Goal: Task Accomplishment & Management: Complete application form

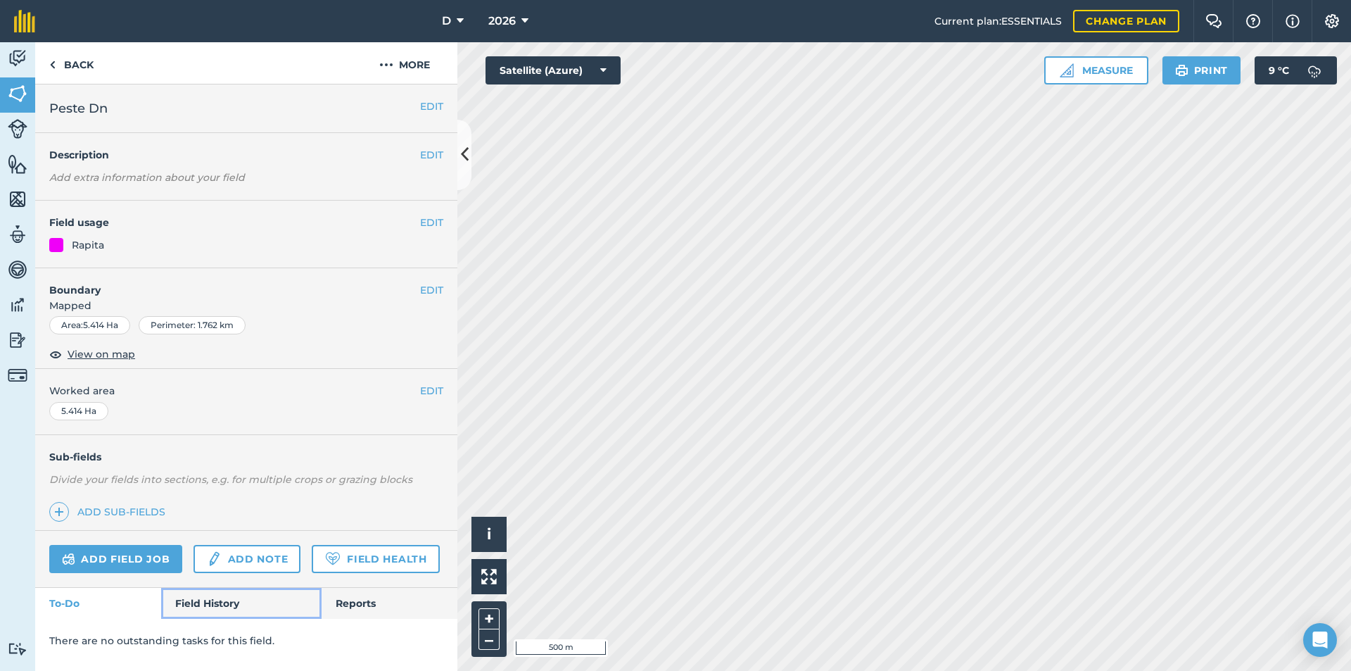
click at [217, 602] on link "Field History" at bounding box center [241, 603] width 160 height 31
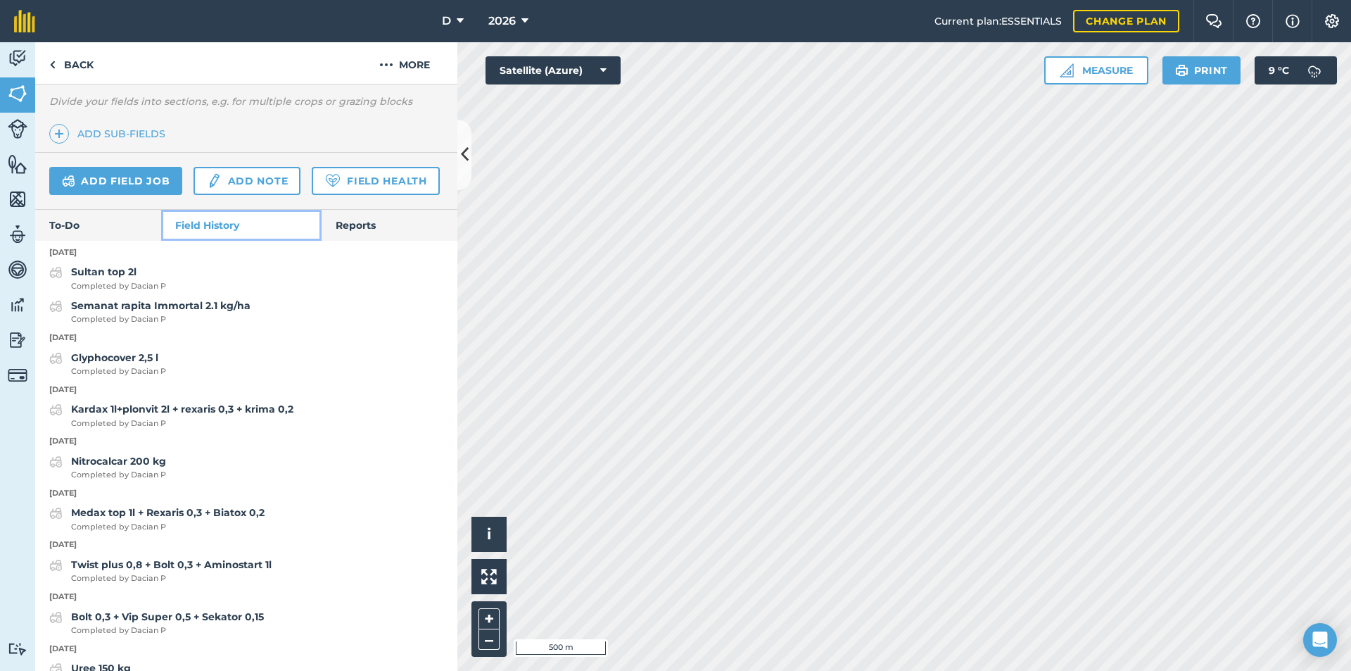
scroll to position [422, 0]
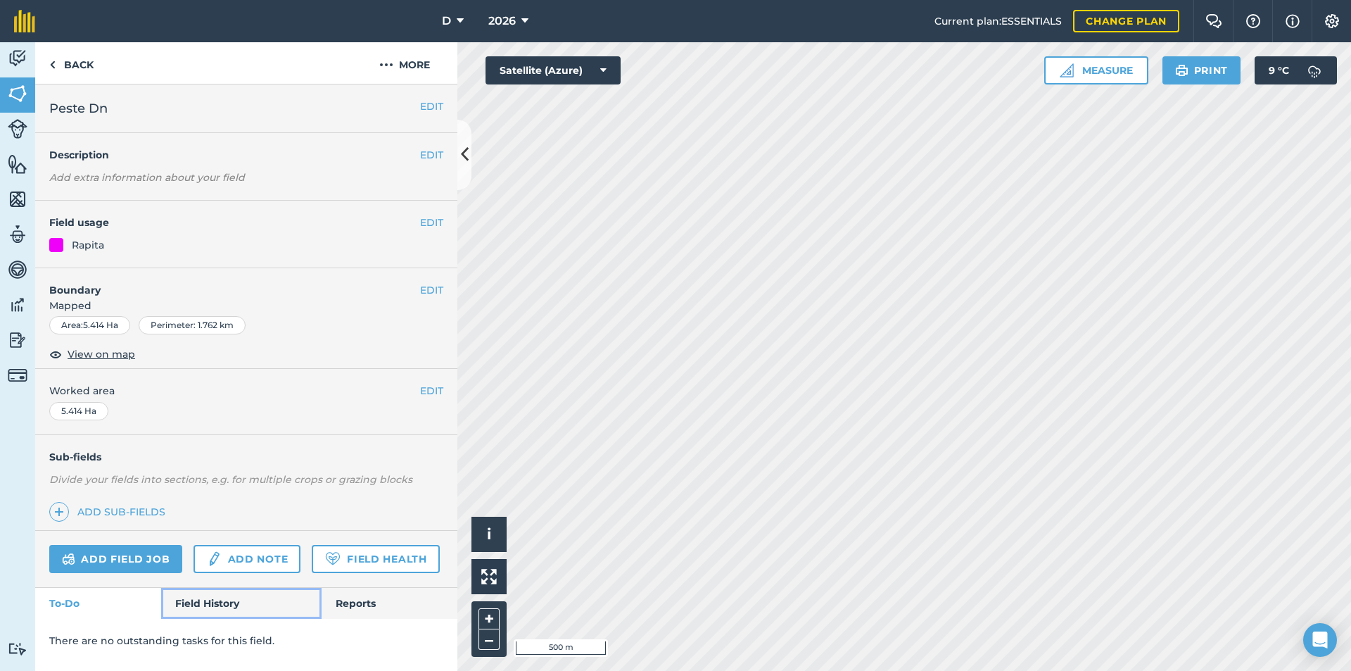
click at [231, 605] on link "Field History" at bounding box center [241, 603] width 160 height 31
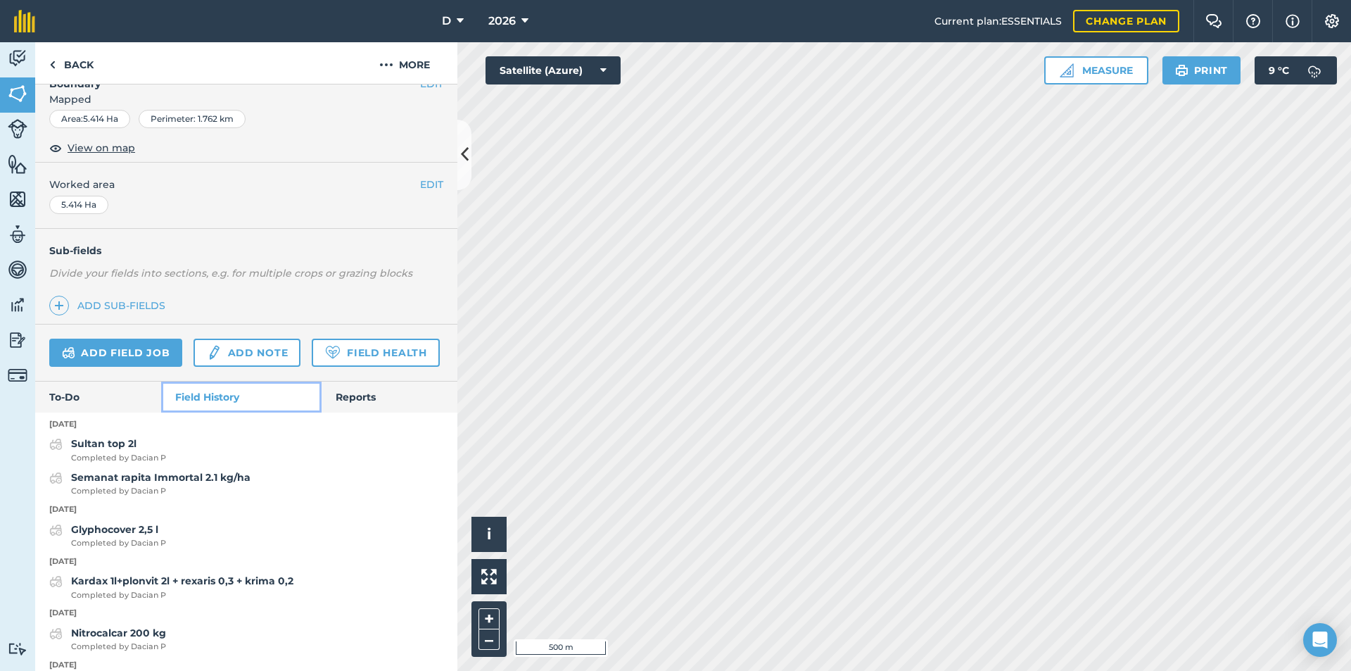
scroll to position [211, 0]
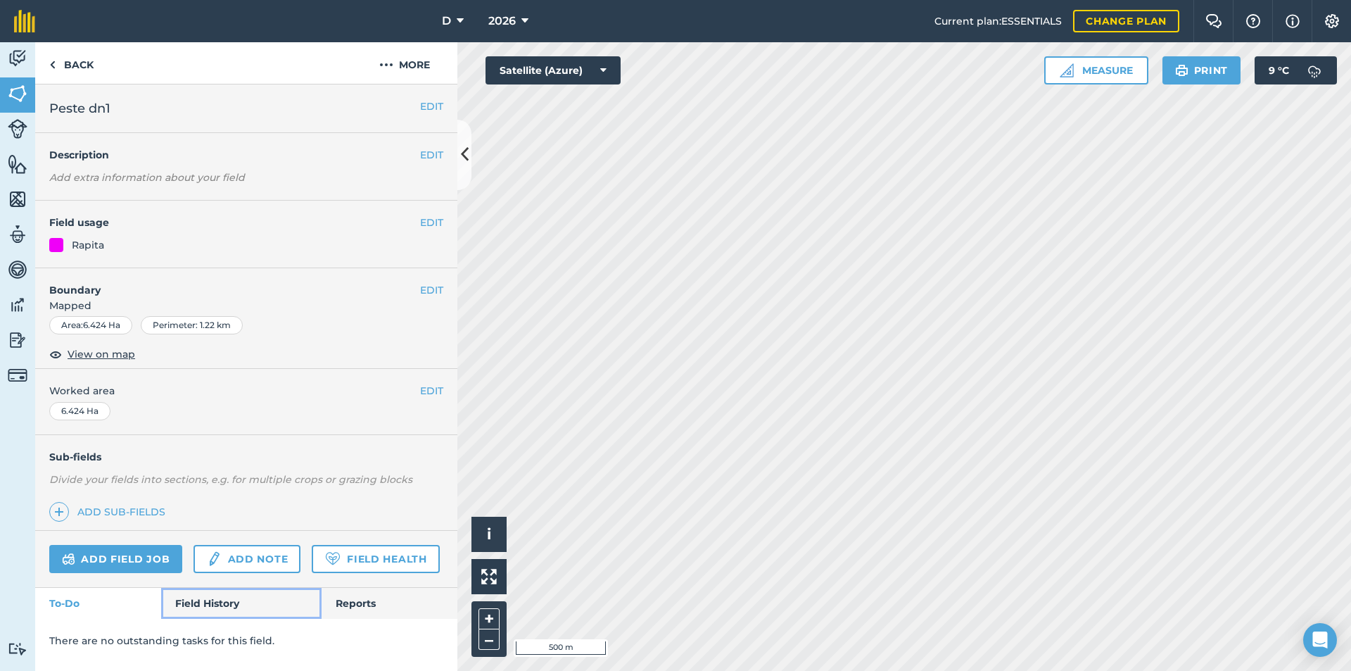
click at [216, 595] on link "Field History" at bounding box center [241, 603] width 160 height 31
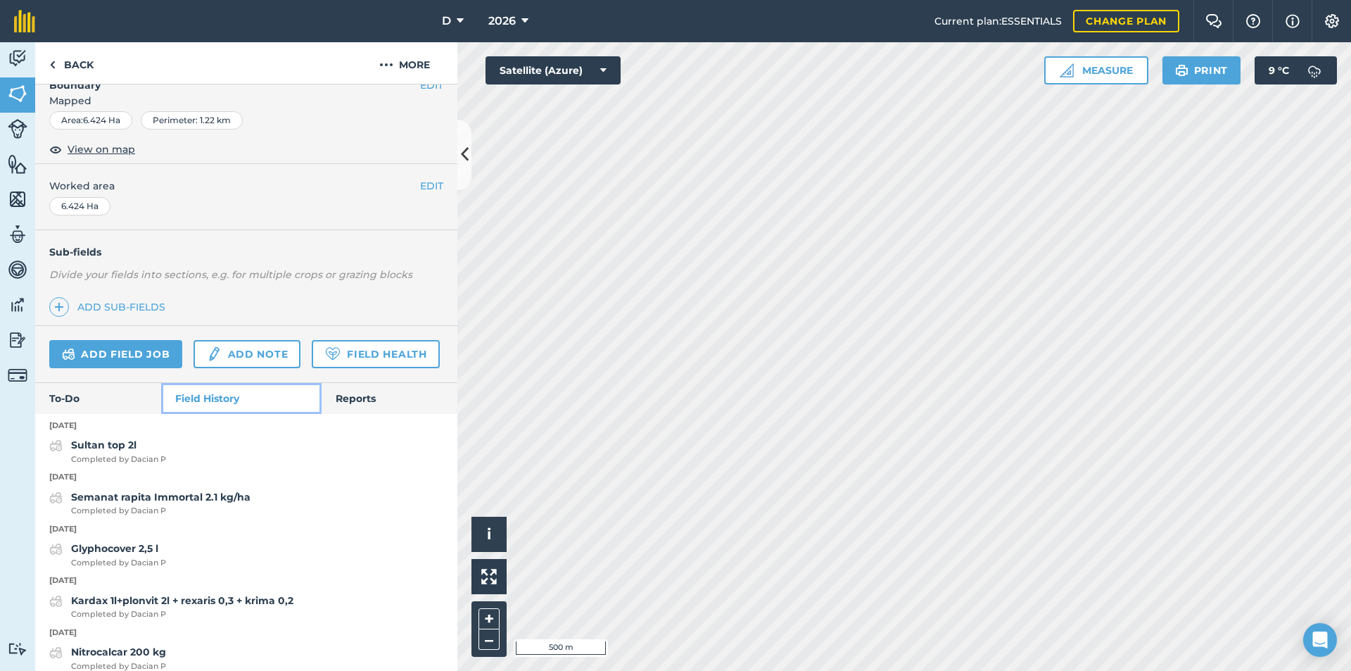
scroll to position [211, 0]
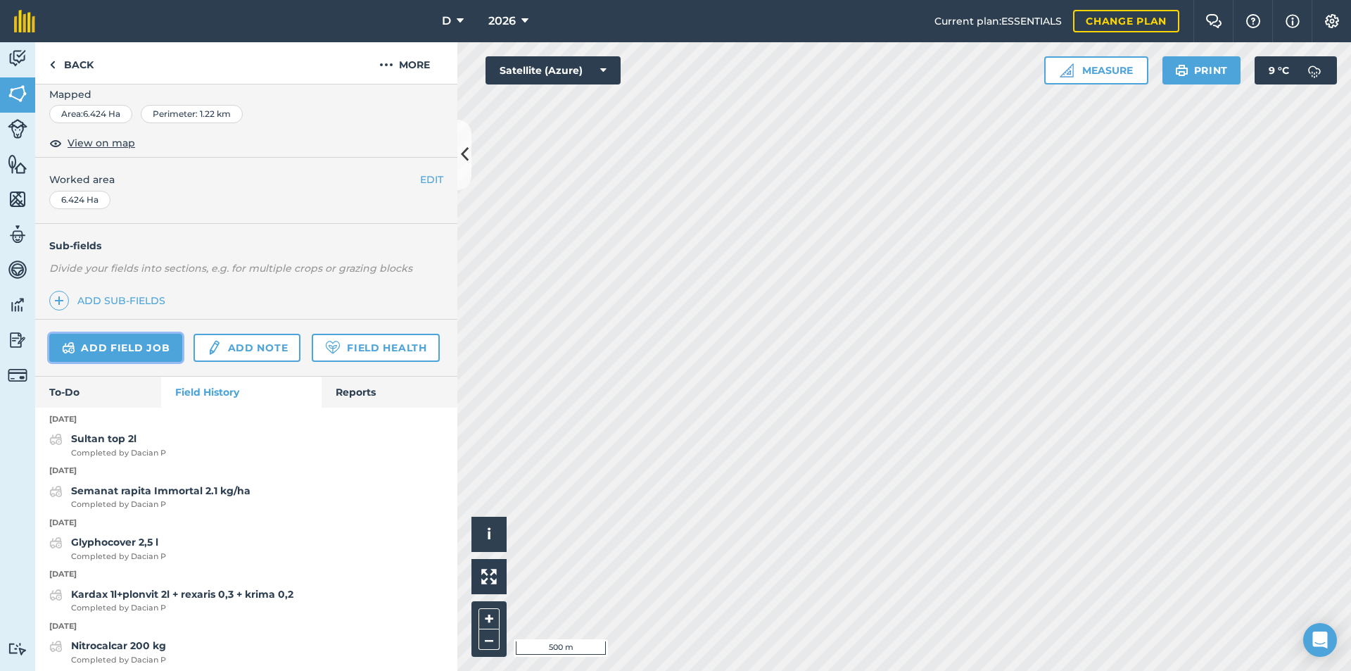
click at [149, 343] on link "Add field job" at bounding box center [115, 348] width 133 height 28
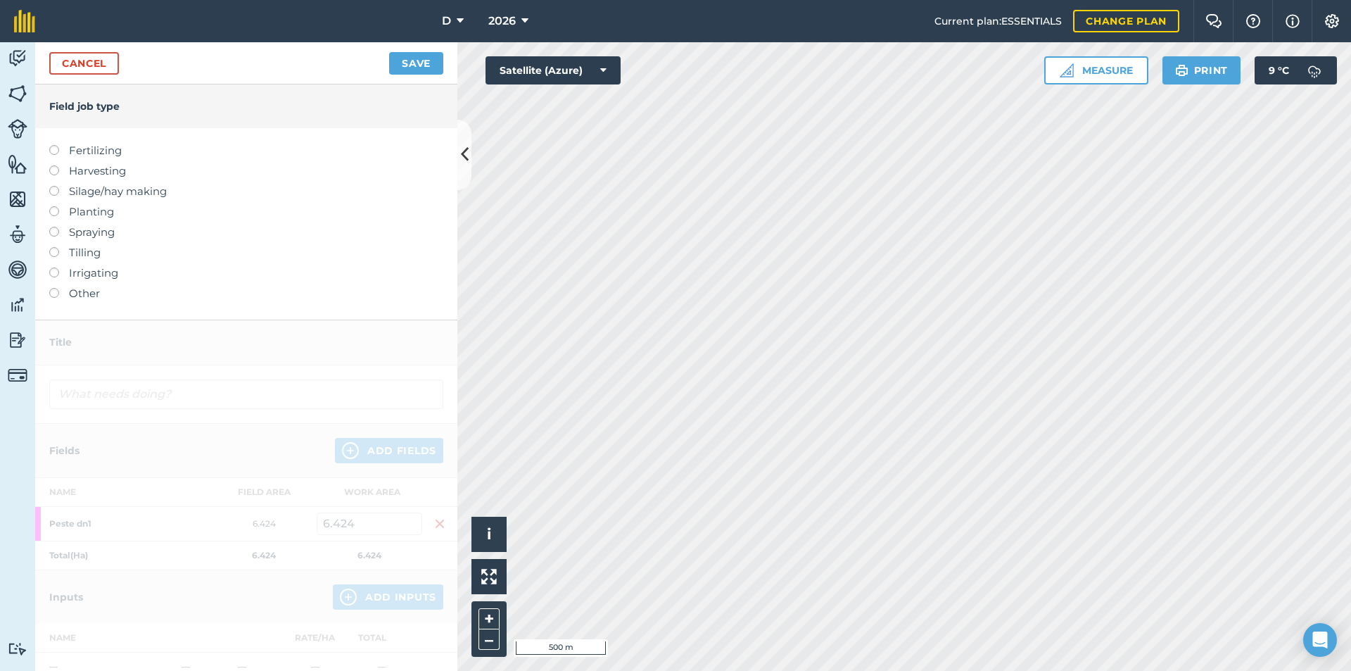
click at [65, 151] on label "Fertilizing" at bounding box center [246, 150] width 394 height 17
type input "Fertilizing"
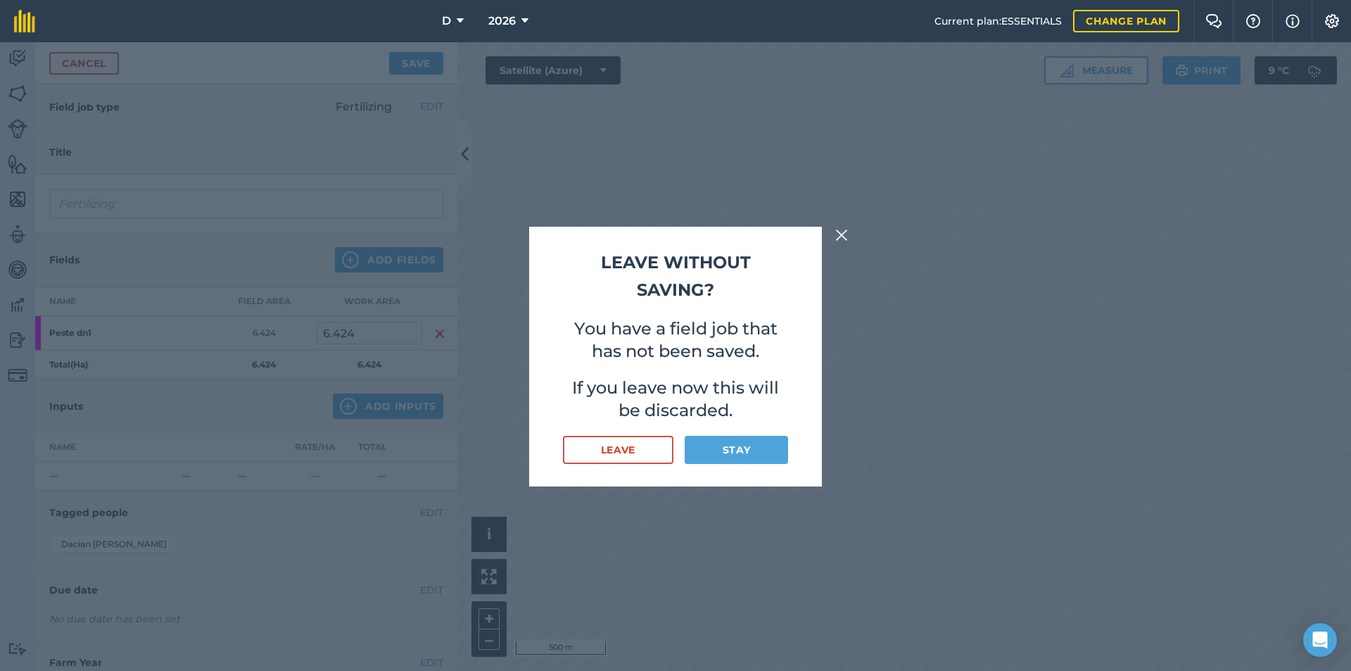
click at [845, 233] on img at bounding box center [841, 235] width 13 height 17
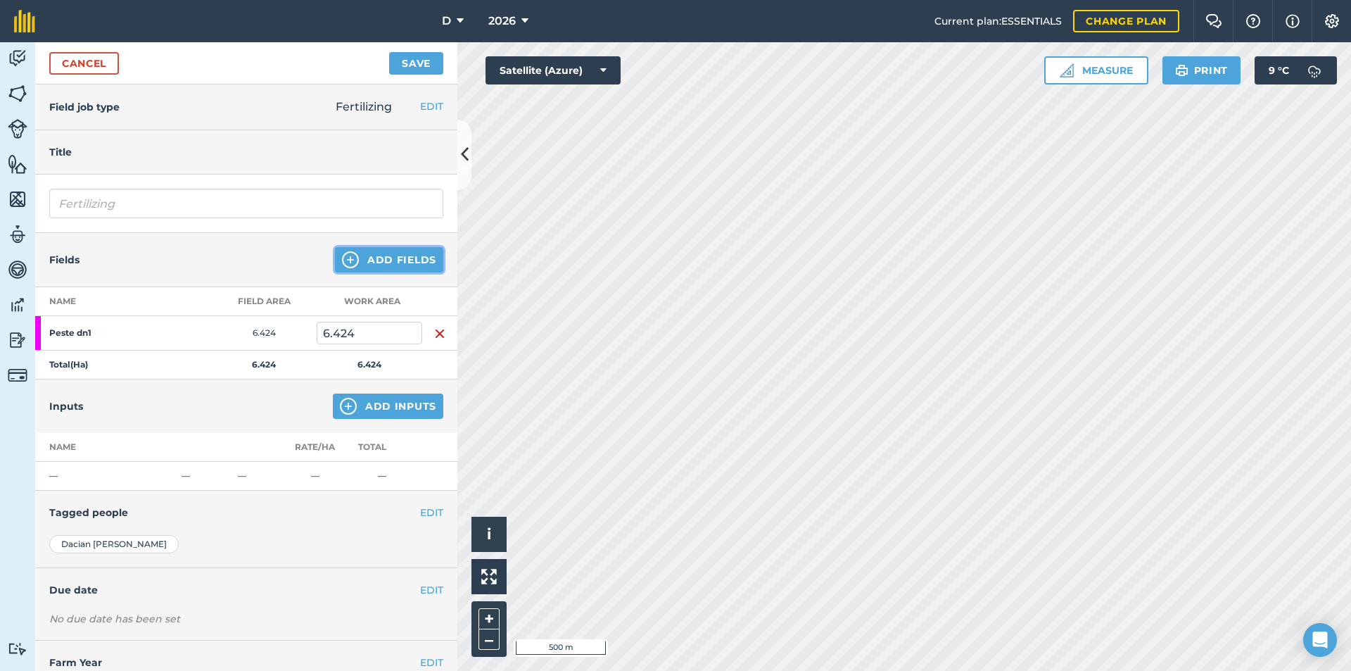
click at [384, 259] on button "Add Fields" at bounding box center [389, 259] width 108 height 25
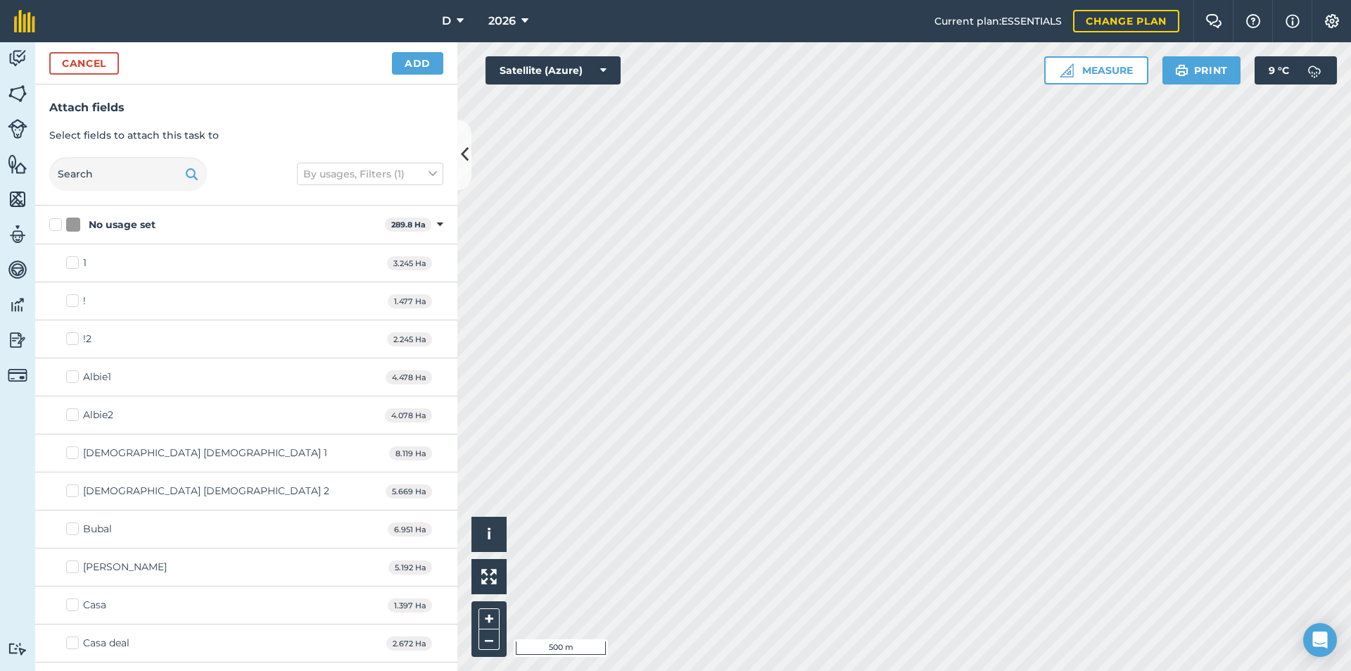
checkbox input "true"
click at [94, 63] on button "Cancel" at bounding box center [84, 63] width 70 height 23
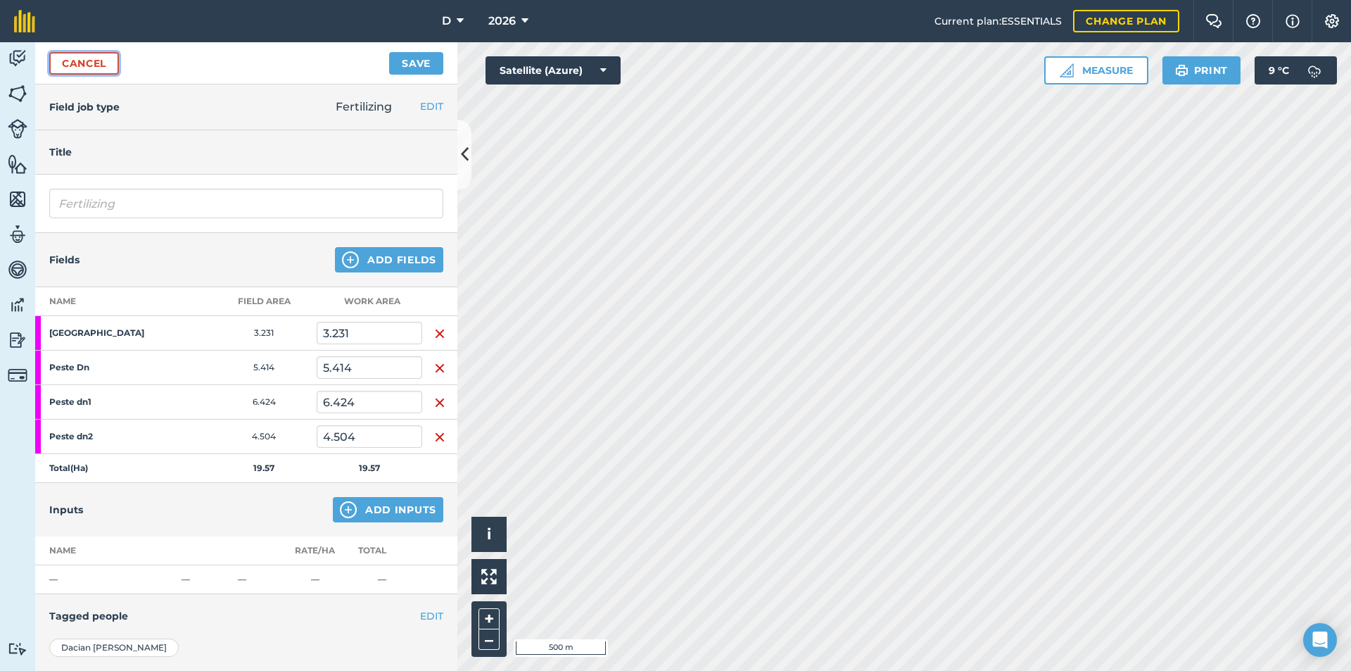
click at [91, 66] on link "Cancel" at bounding box center [84, 63] width 70 height 23
click at [89, 62] on link "Cancel" at bounding box center [84, 63] width 70 height 23
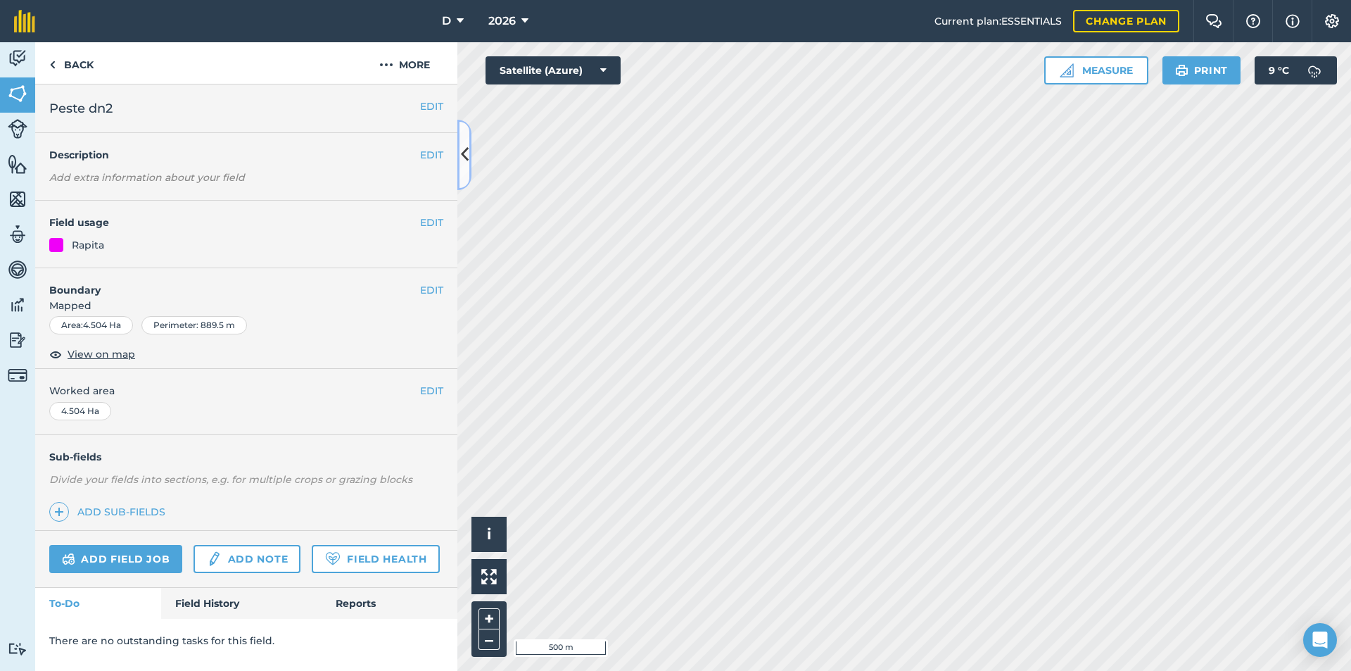
click at [464, 152] on icon at bounding box center [465, 154] width 8 height 25
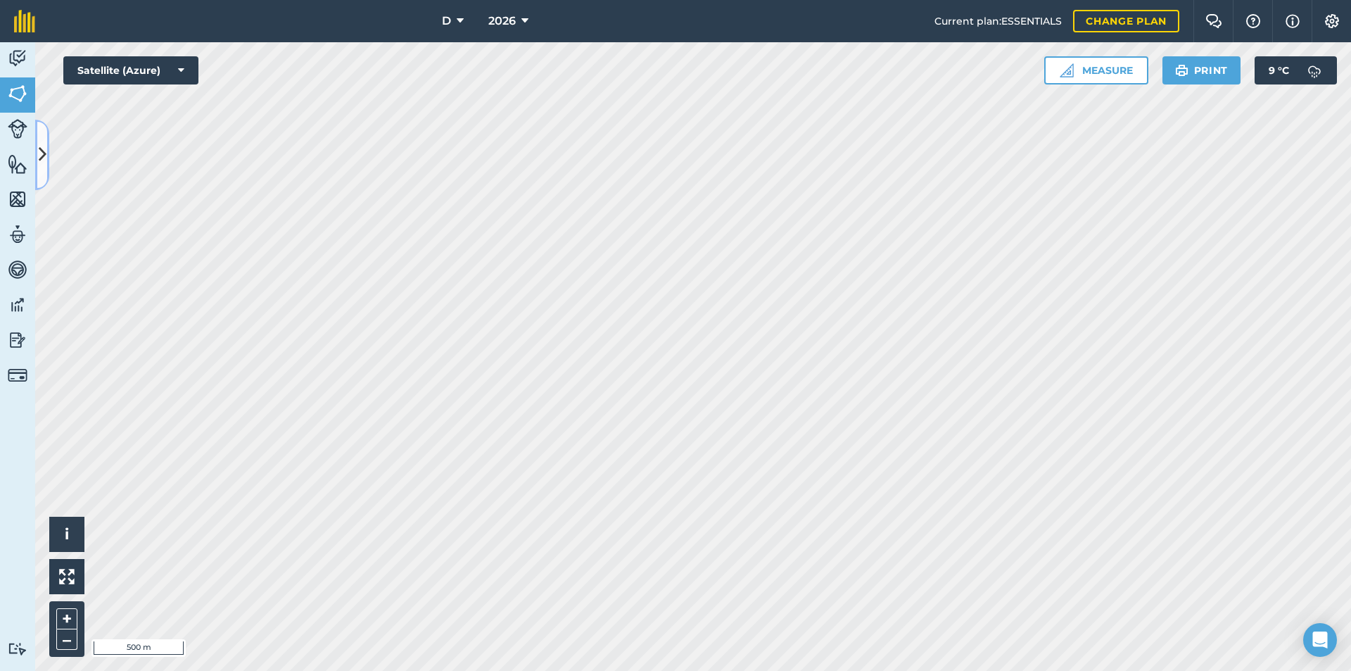
click at [44, 149] on icon at bounding box center [43, 154] width 8 height 25
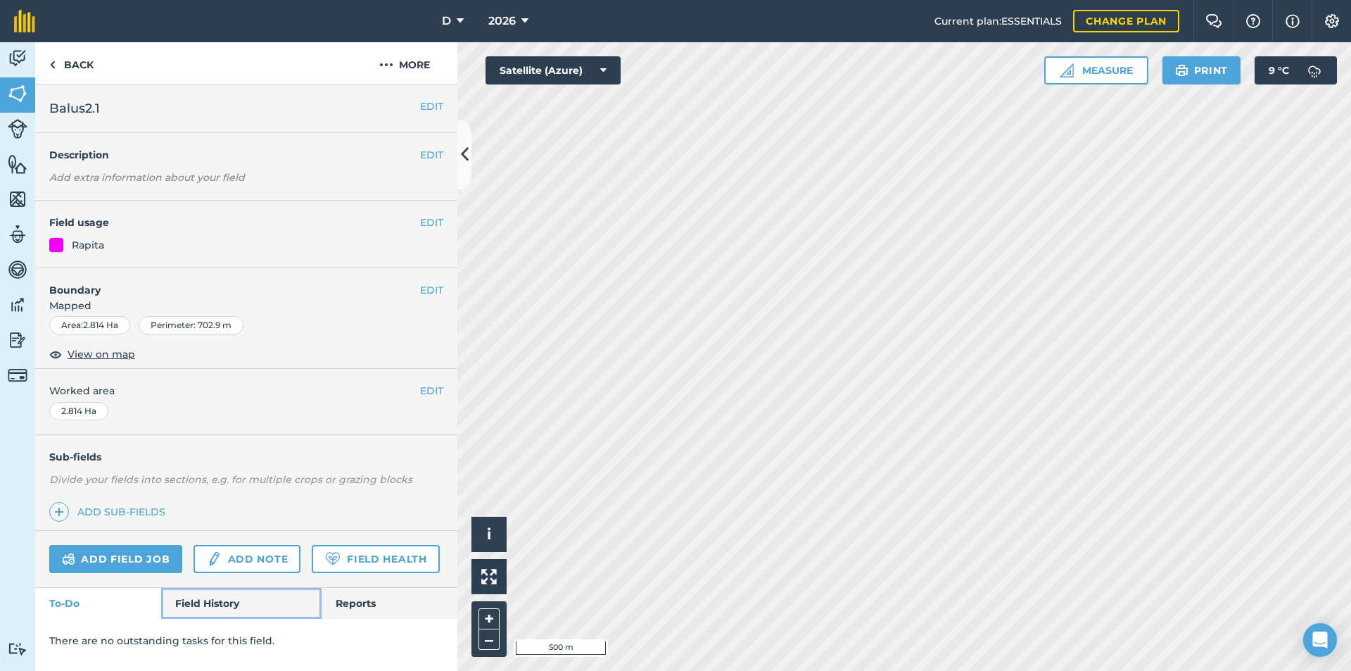
click at [193, 593] on link "Field History" at bounding box center [241, 603] width 160 height 31
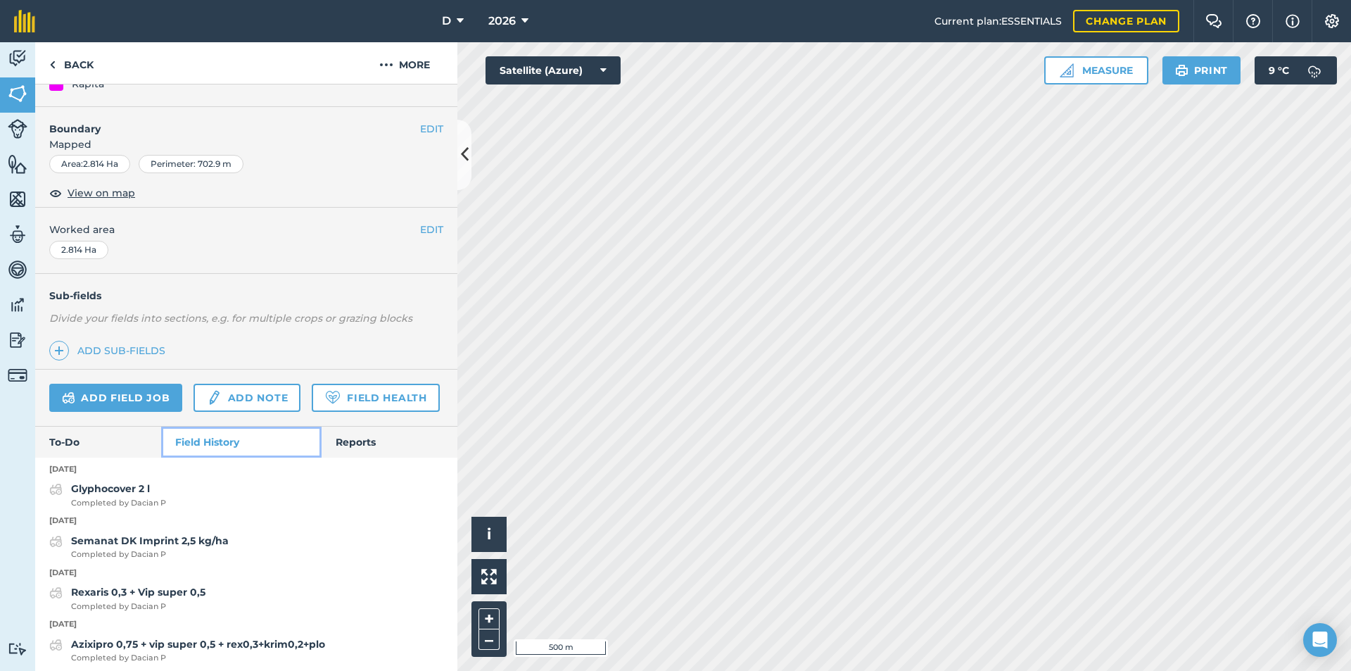
scroll to position [211, 0]
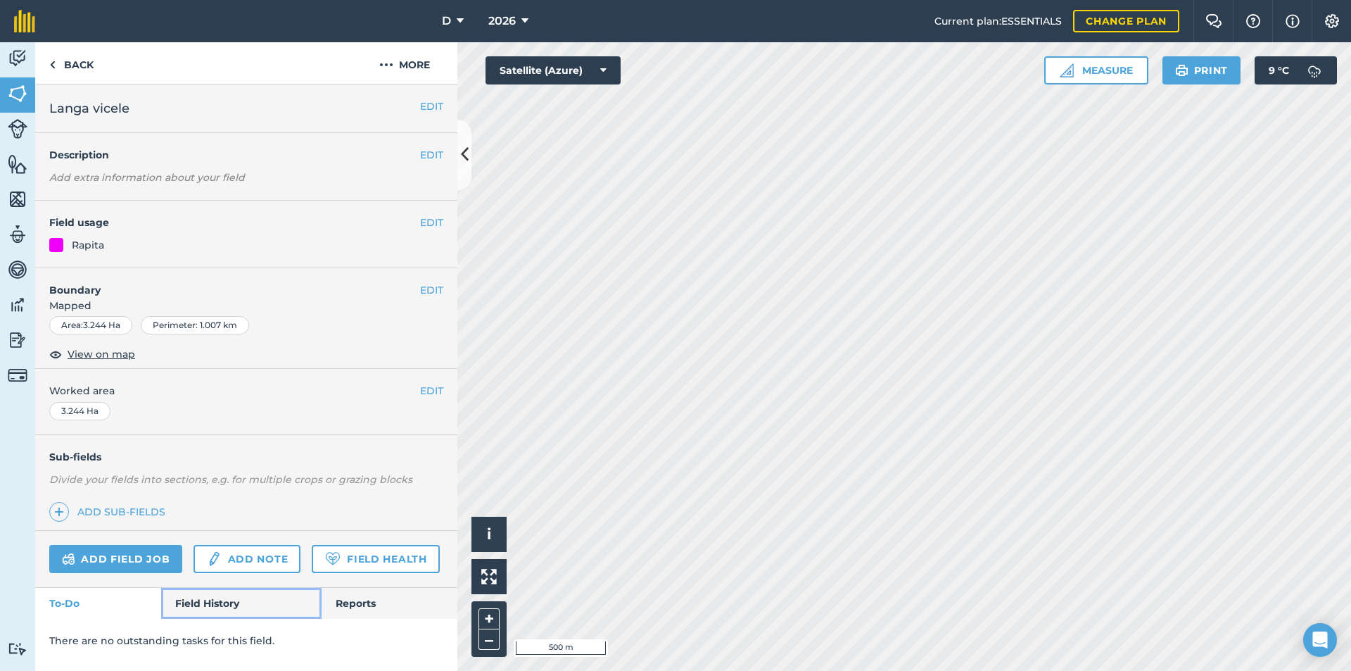
click at [215, 598] on link "Field History" at bounding box center [241, 603] width 160 height 31
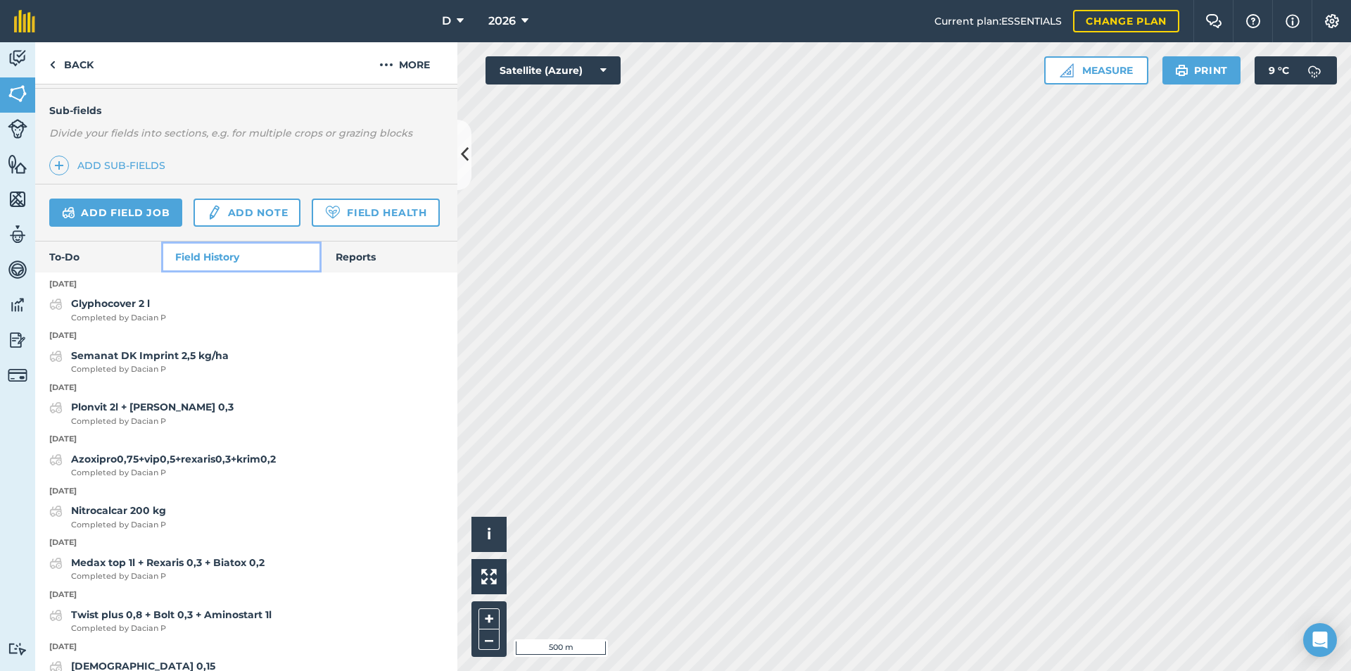
scroll to position [352, 0]
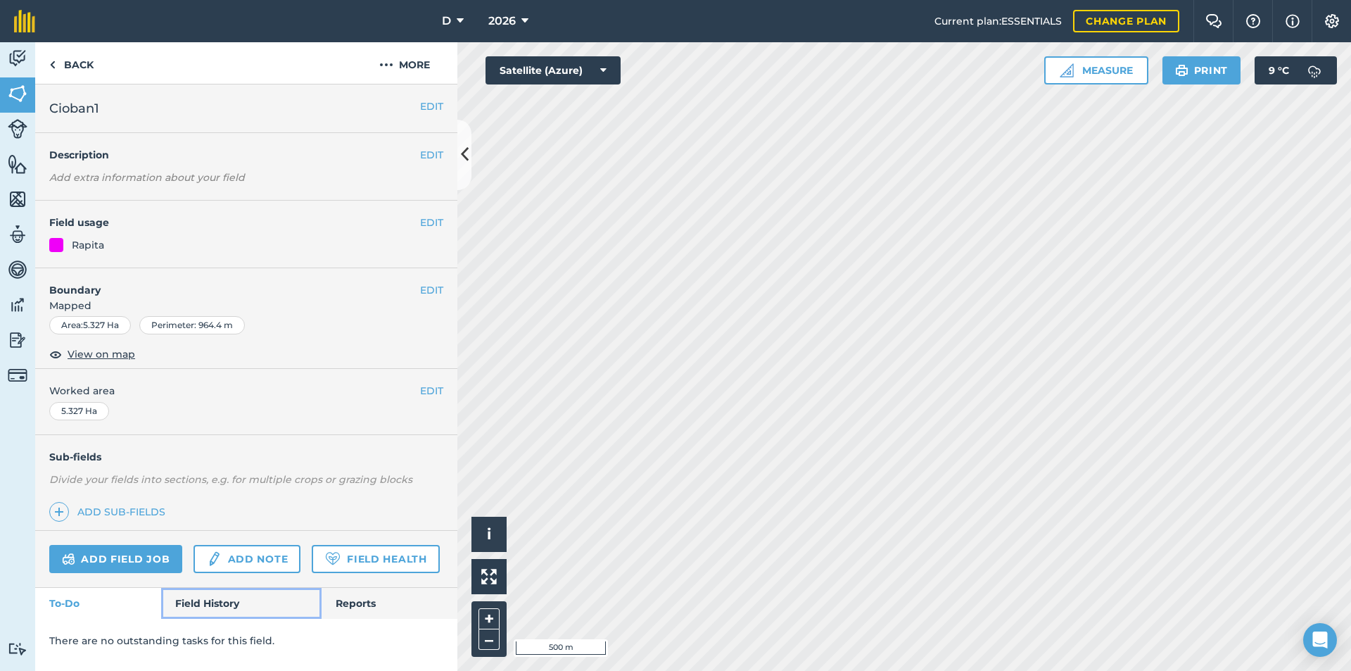
click at [218, 589] on link "Field History" at bounding box center [241, 603] width 160 height 31
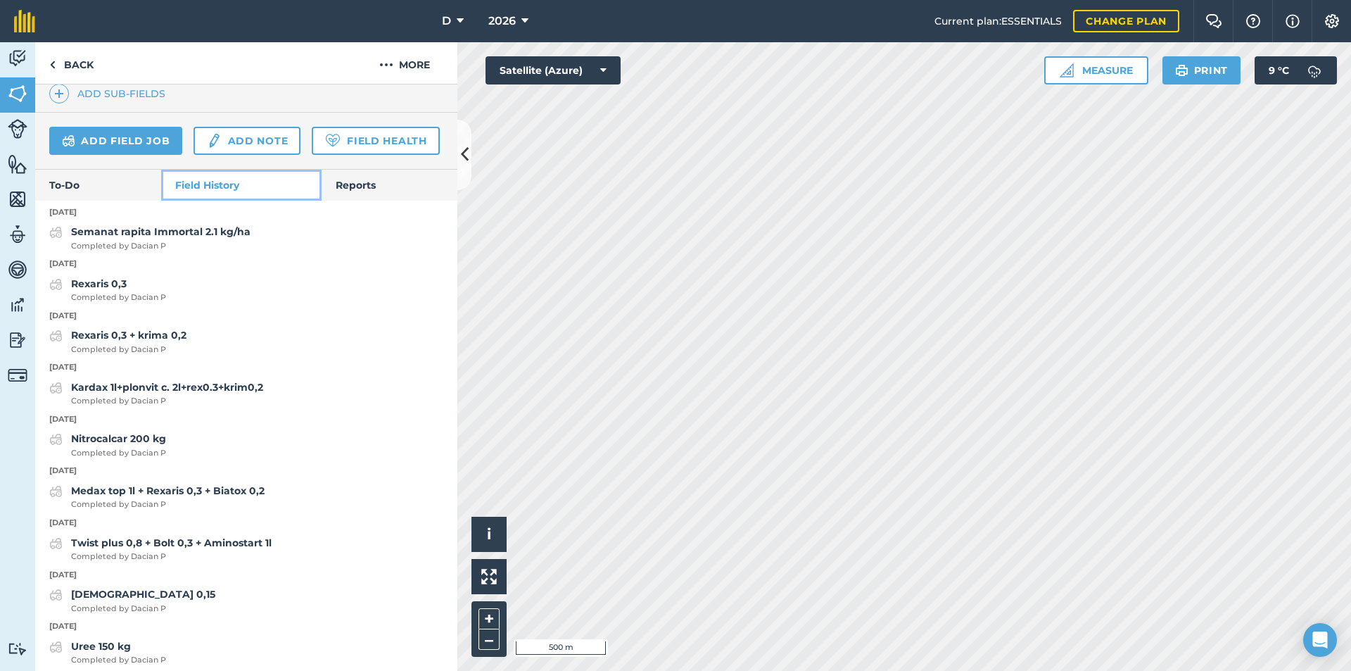
scroll to position [422, 0]
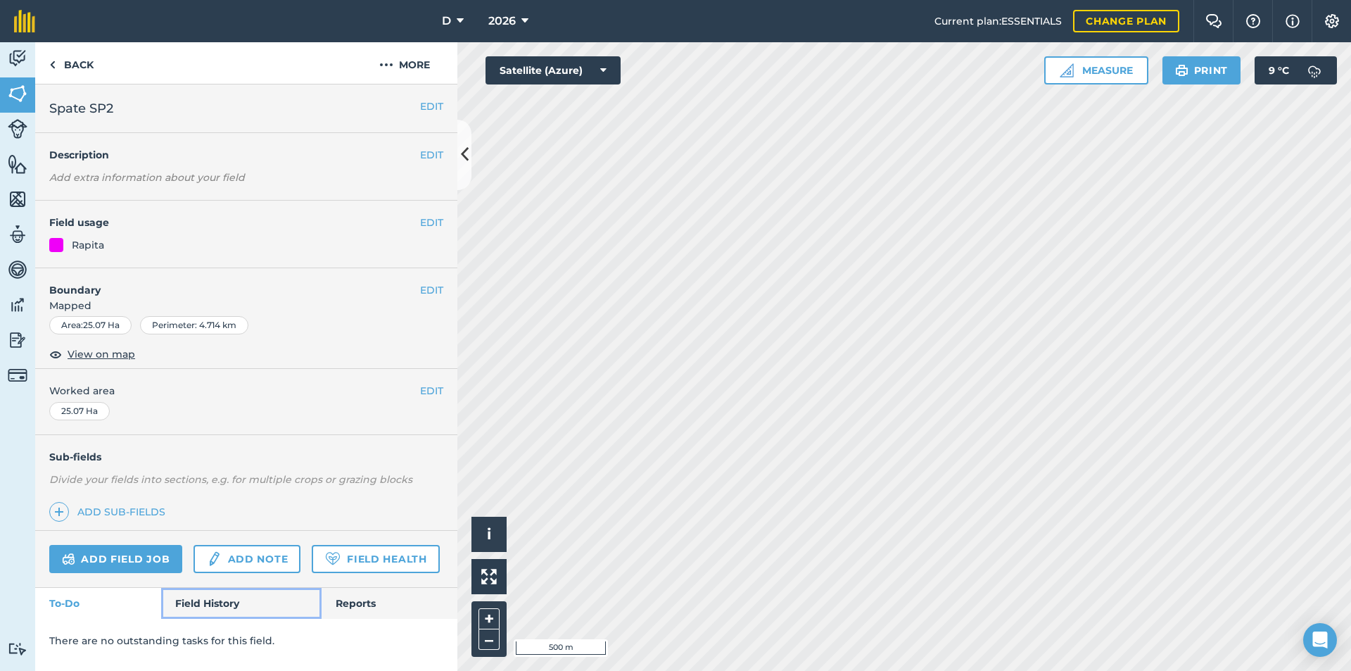
click at [215, 599] on link "Field History" at bounding box center [241, 603] width 160 height 31
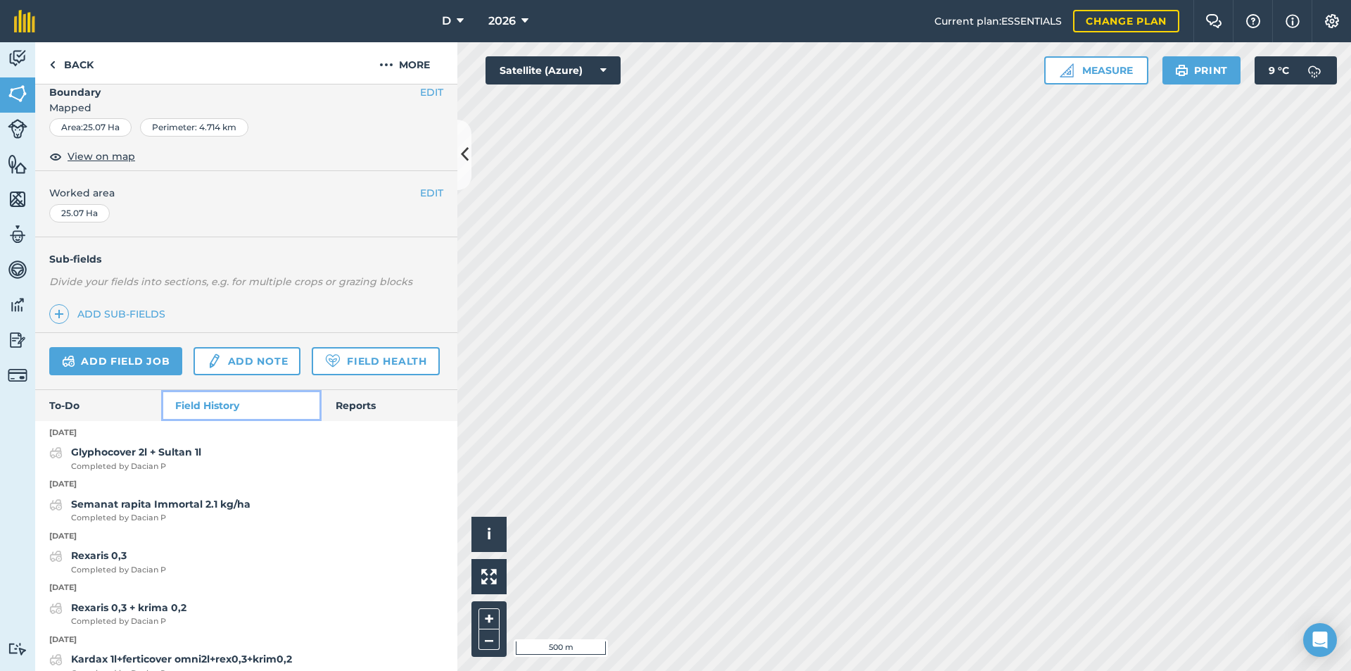
scroll to position [211, 0]
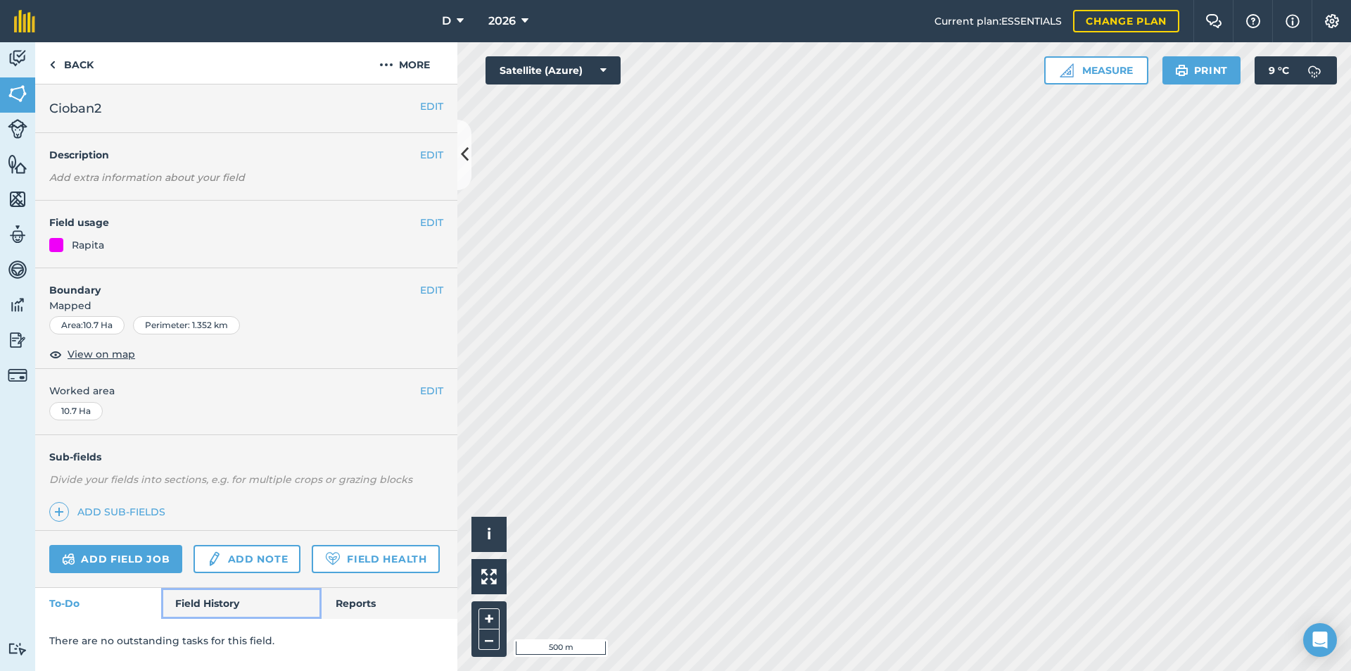
click at [210, 610] on link "Field History" at bounding box center [241, 603] width 160 height 31
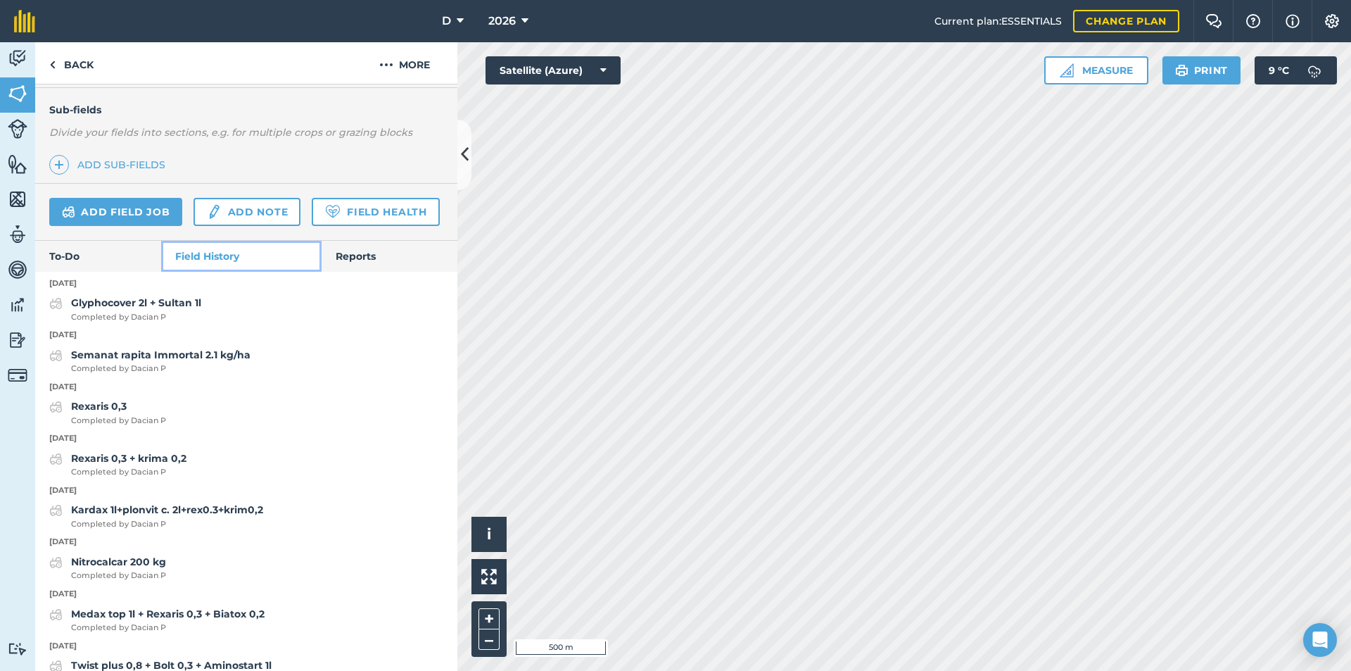
scroll to position [352, 0]
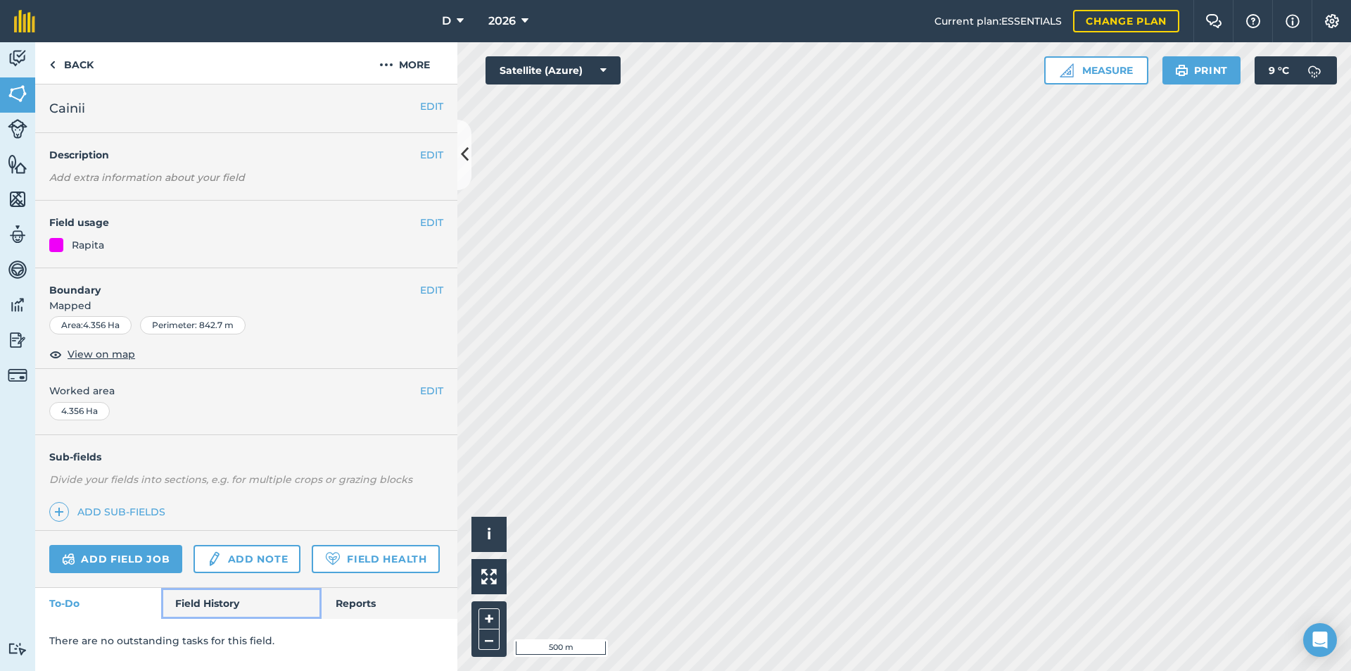
click at [227, 604] on link "Field History" at bounding box center [241, 603] width 160 height 31
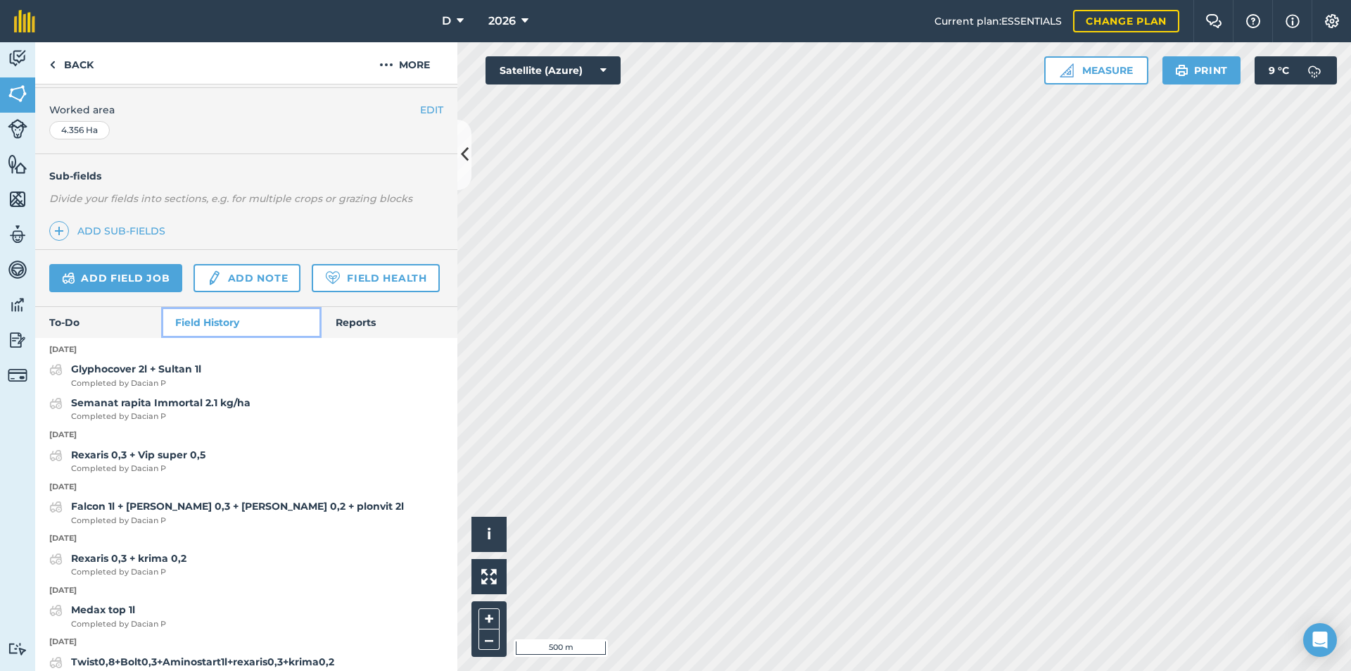
scroll to position [282, 0]
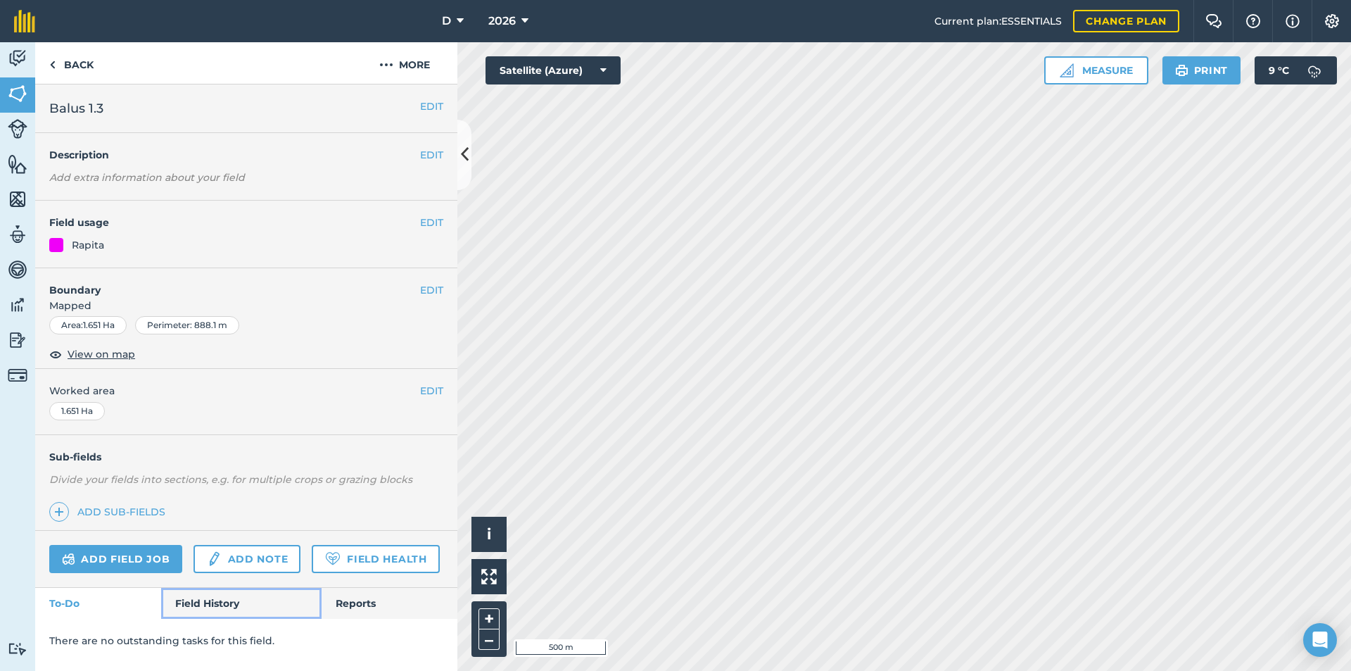
click at [188, 600] on link "Field History" at bounding box center [241, 603] width 160 height 31
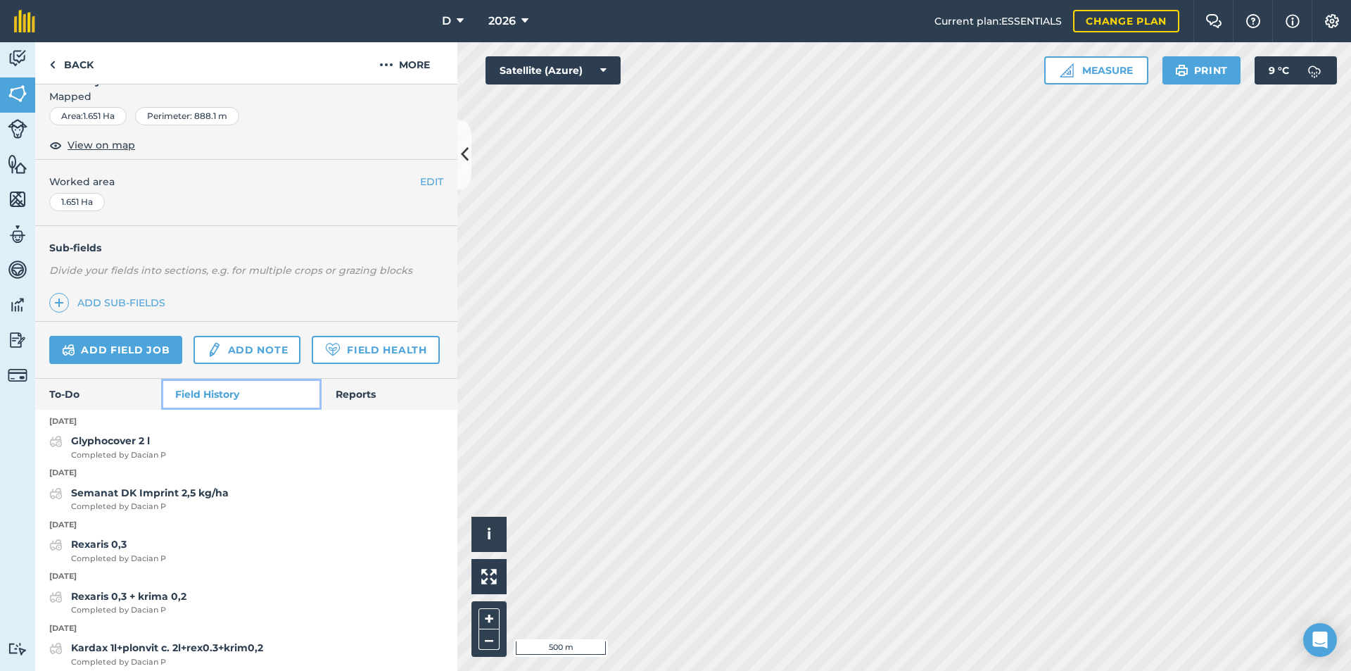
scroll to position [211, 0]
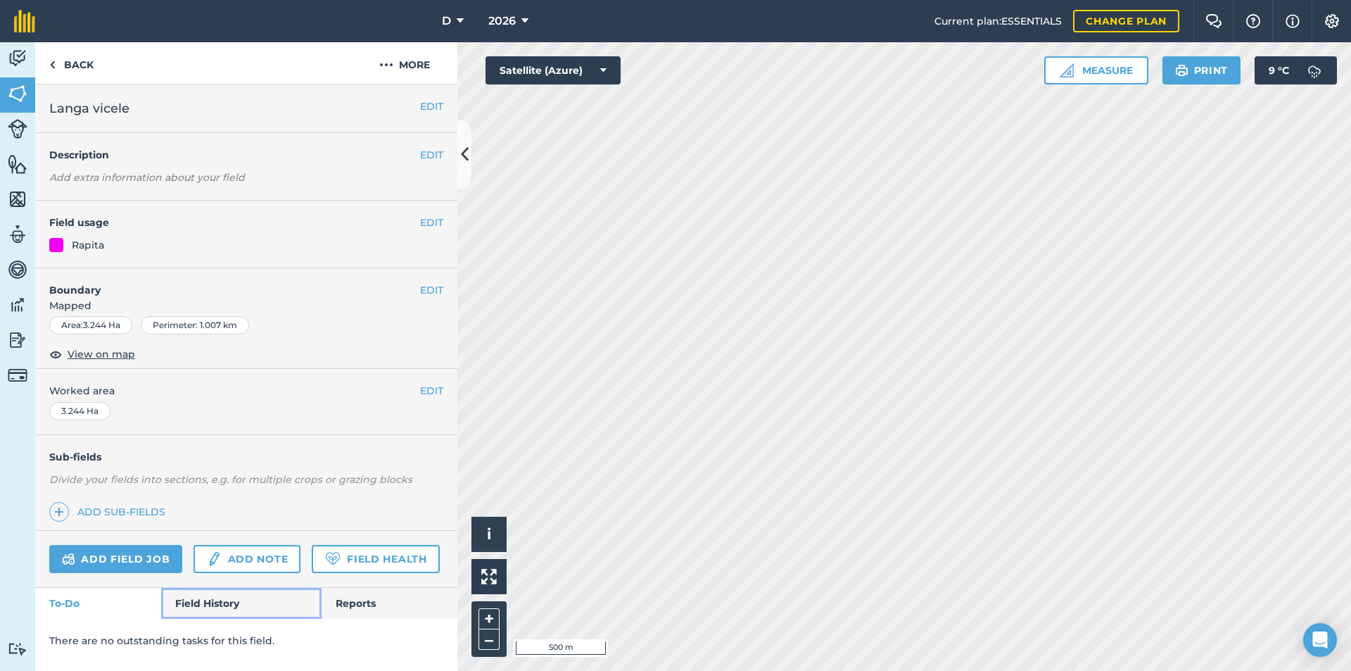
click at [220, 605] on link "Field History" at bounding box center [241, 603] width 160 height 31
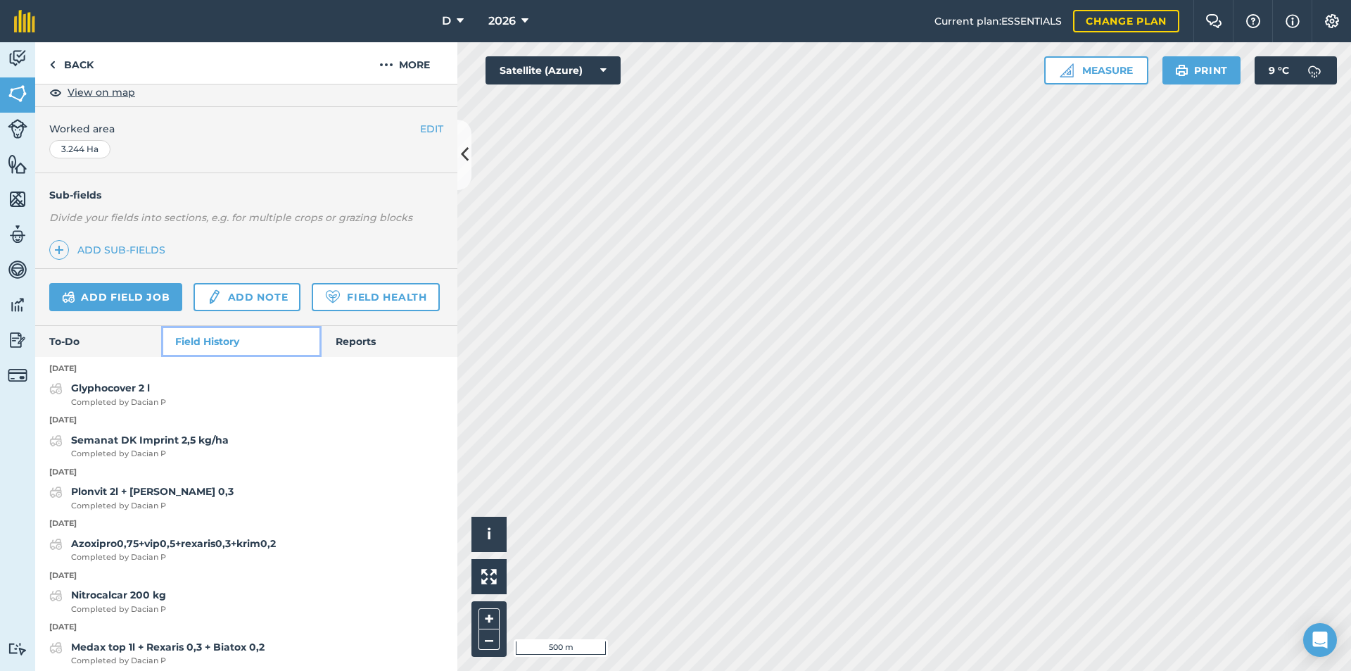
scroll to position [282, 0]
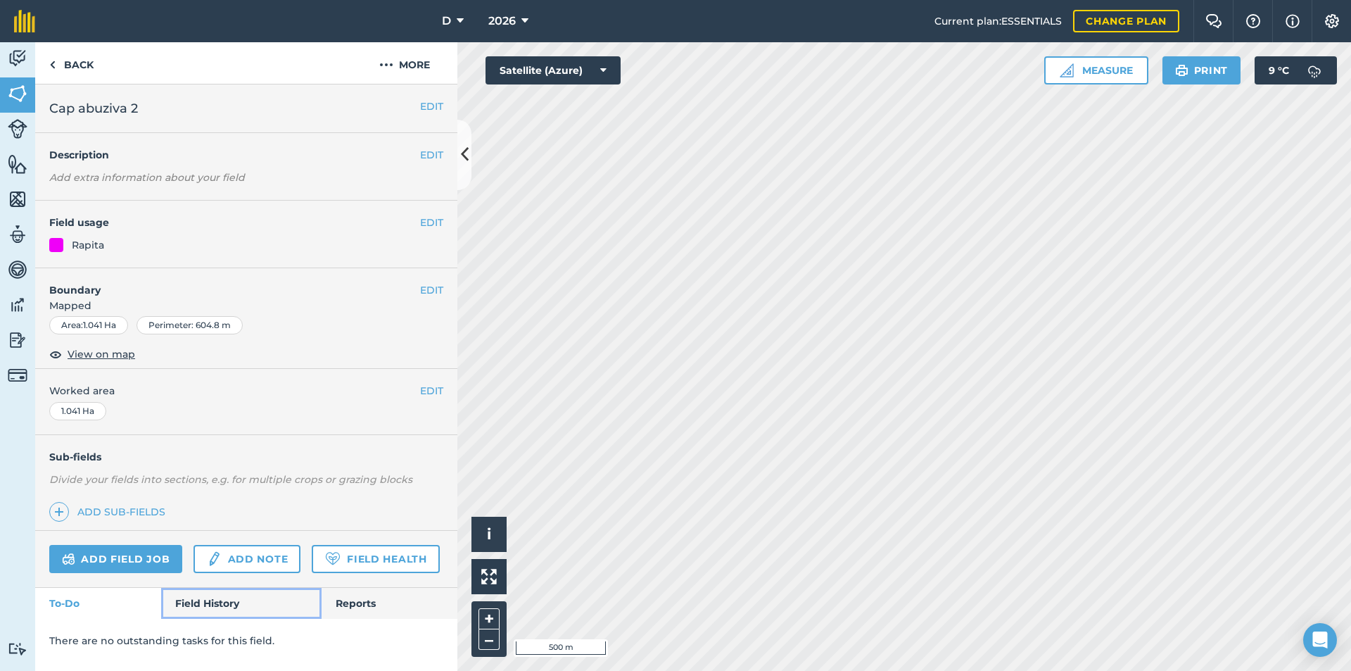
click at [222, 604] on link "Field History" at bounding box center [241, 603] width 160 height 31
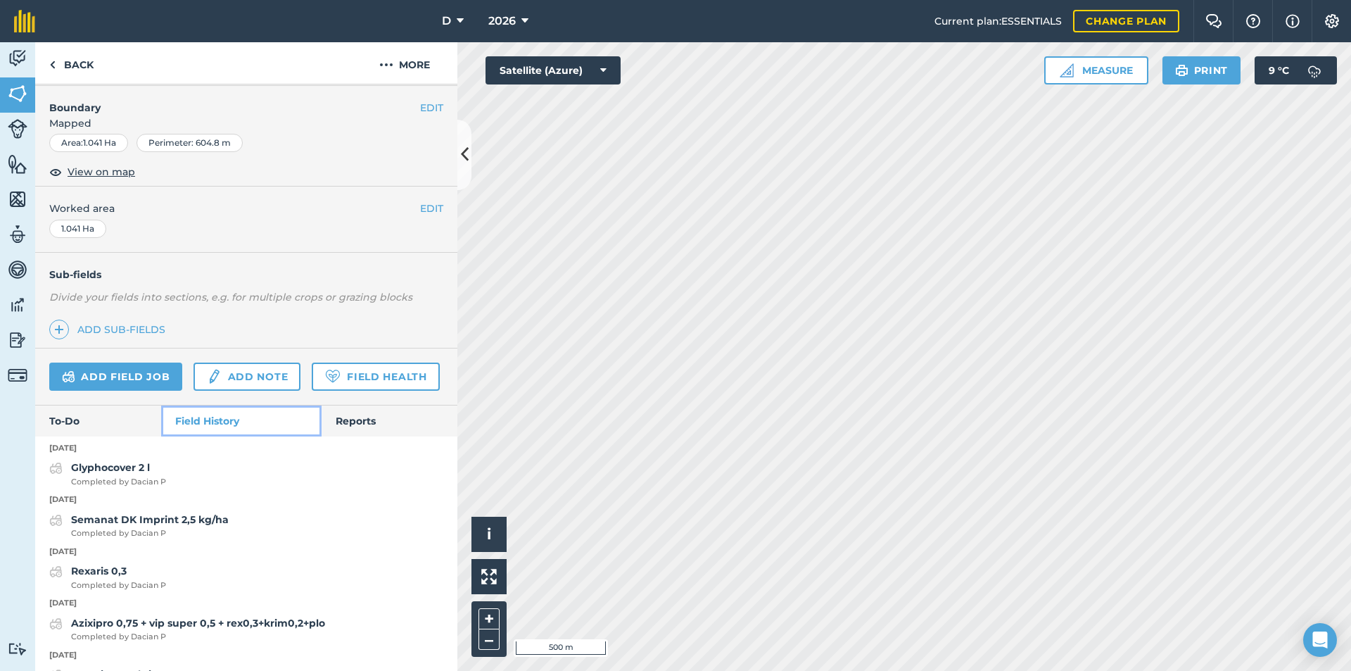
scroll to position [282, 0]
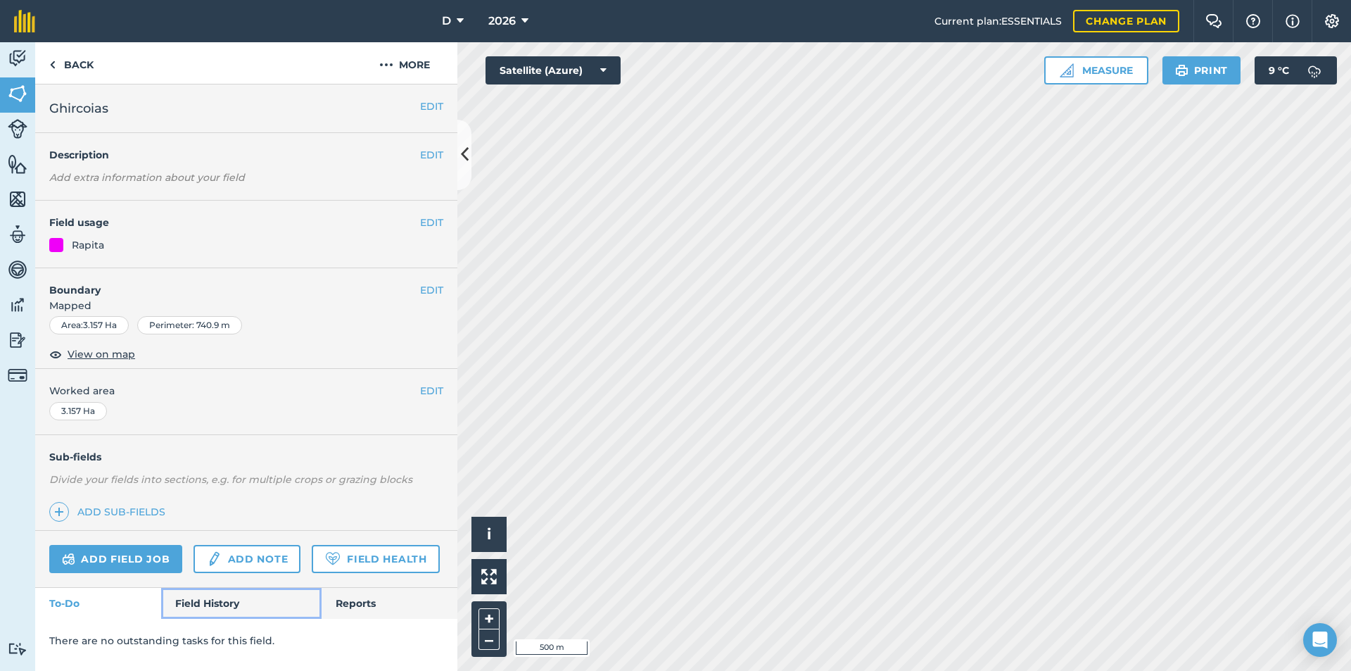
click at [208, 612] on link "Field History" at bounding box center [241, 603] width 160 height 31
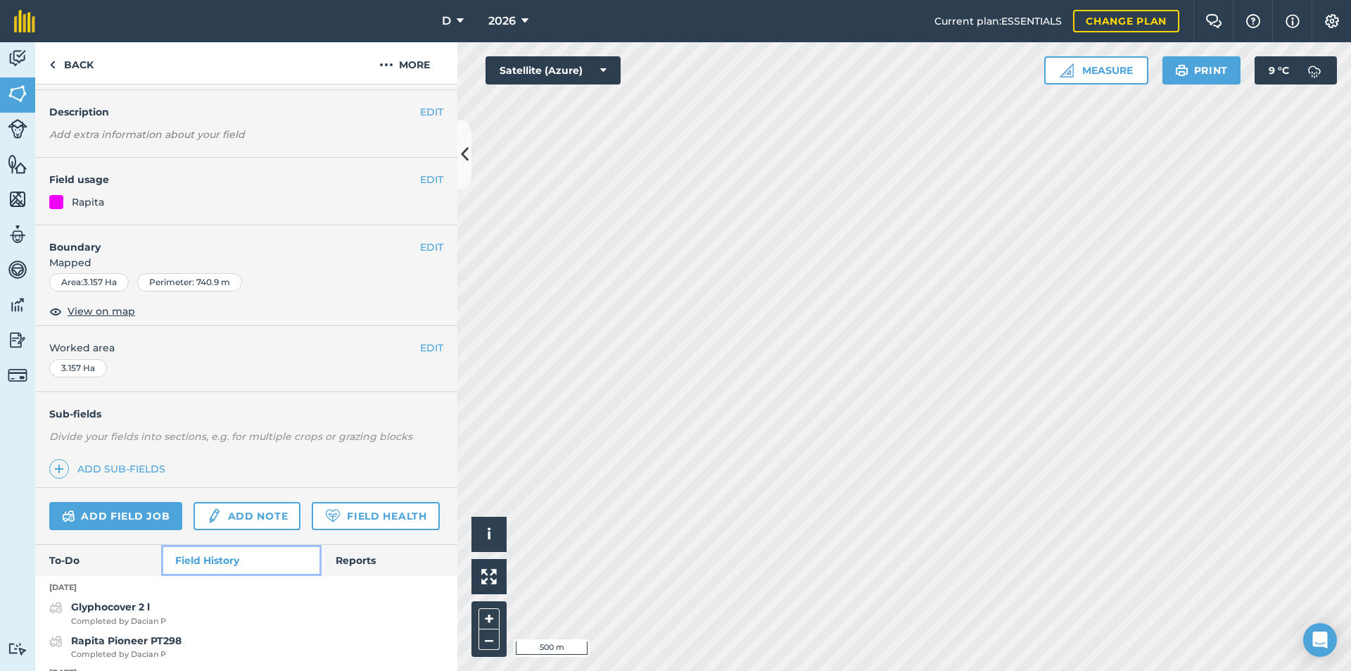
scroll to position [282, 0]
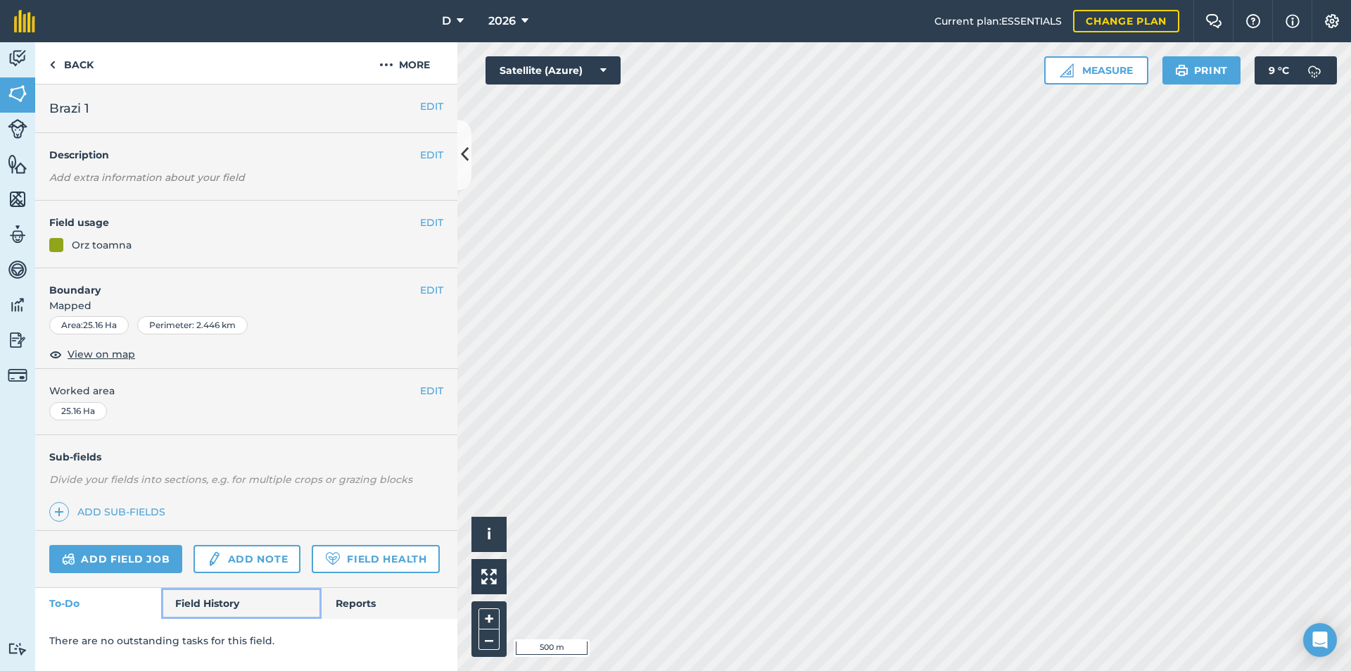
click at [194, 604] on link "Field History" at bounding box center [241, 603] width 160 height 31
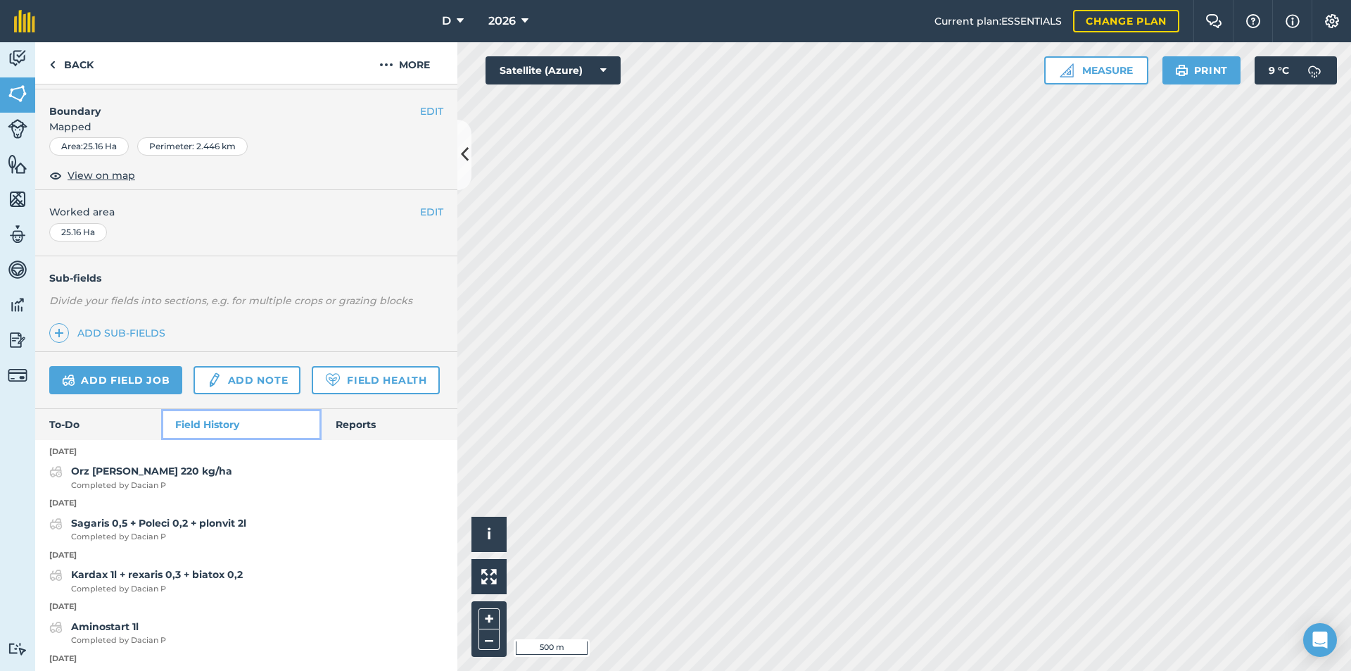
scroll to position [211, 0]
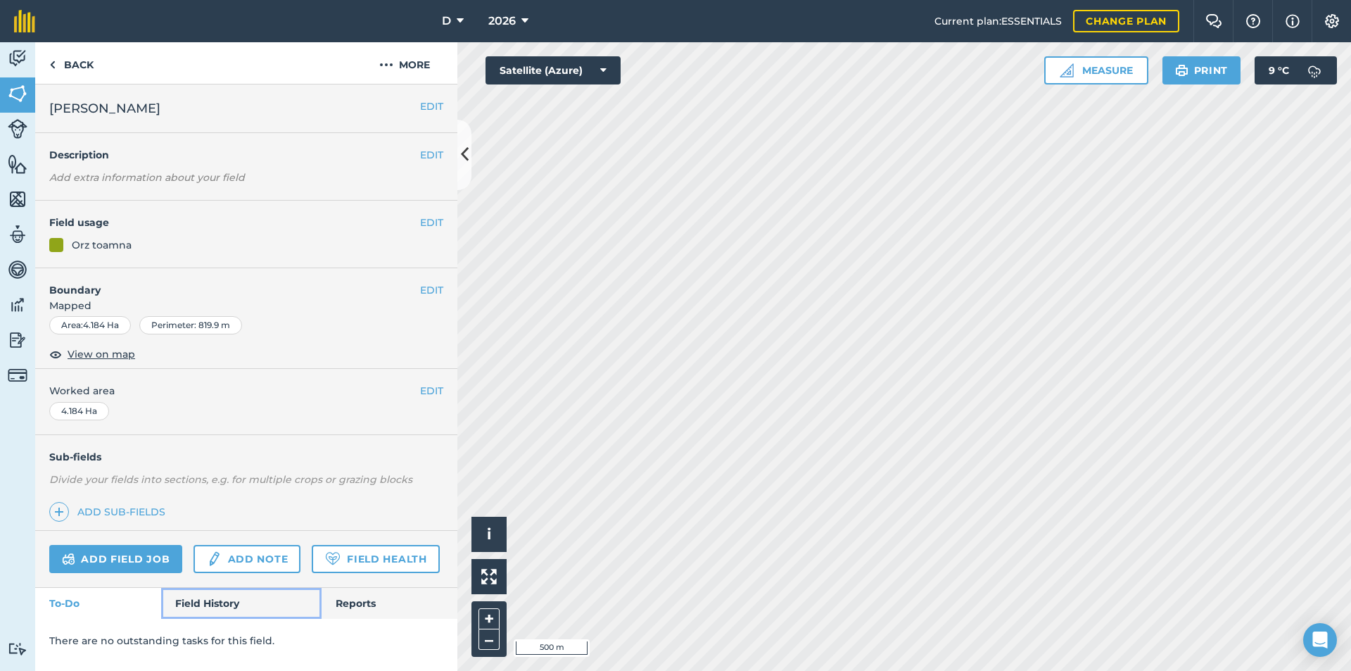
click at [190, 599] on link "Field History" at bounding box center [241, 603] width 160 height 31
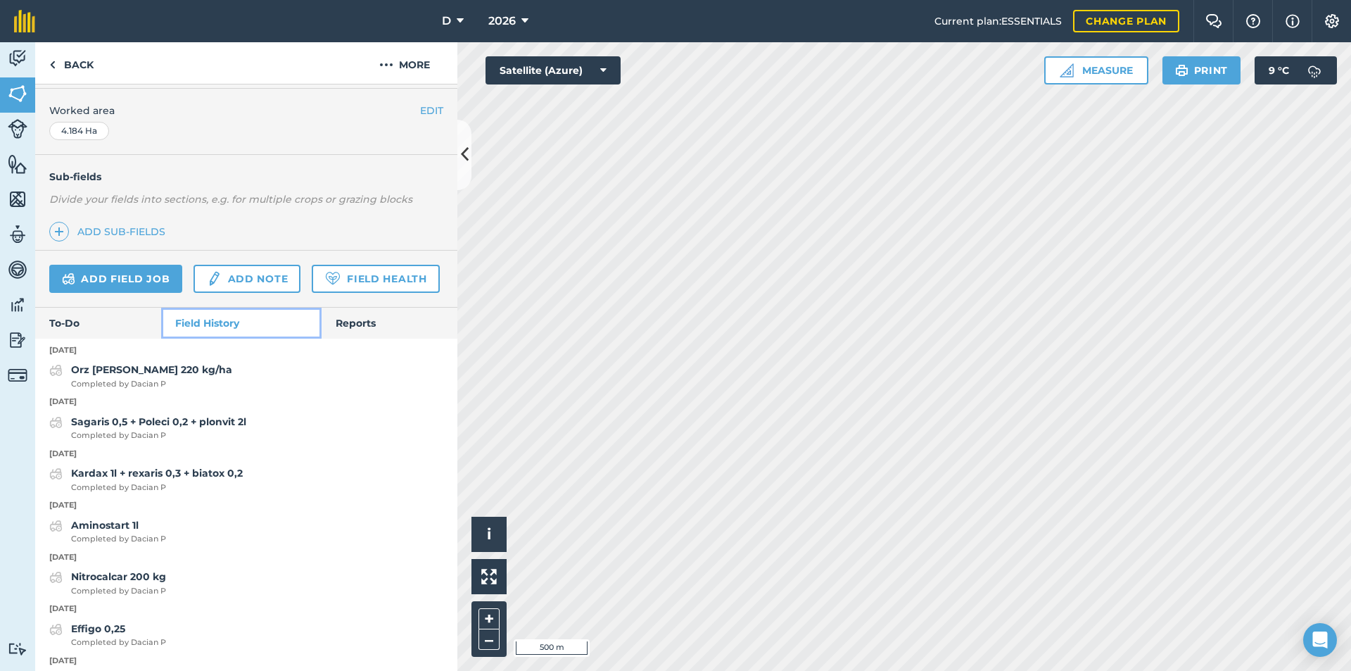
scroll to position [282, 0]
